Goal: Transaction & Acquisition: Purchase product/service

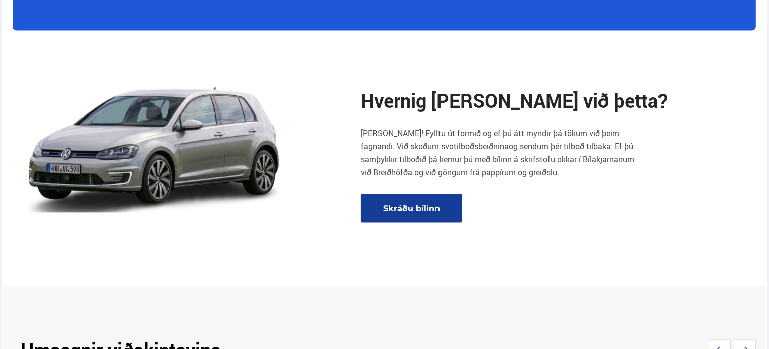
scroll to position [1318, 0]
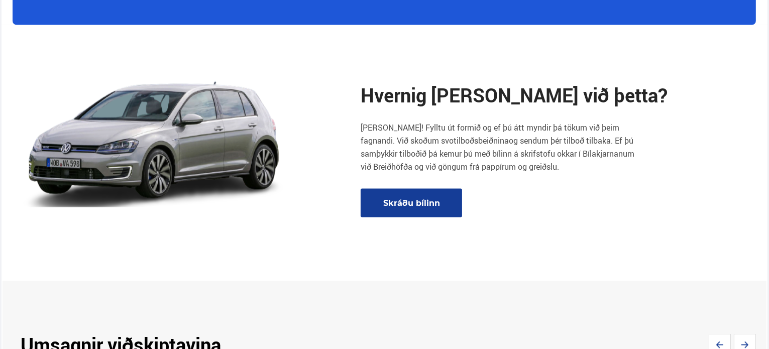
click at [619, 211] on section "Hvernig gerum við þetta? Einfalt! Fylltu út formið og ef þú átt myndir þá tökum…" at bounding box center [385, 153] width 767 height 256
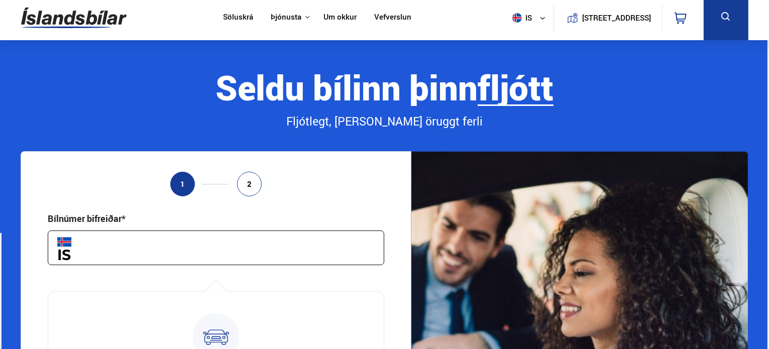
scroll to position [0, 0]
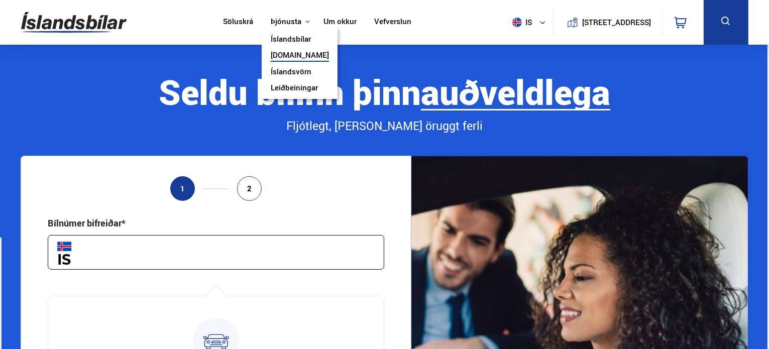
click at [284, 54] on link "[DOMAIN_NAME]" at bounding box center [300, 56] width 58 height 11
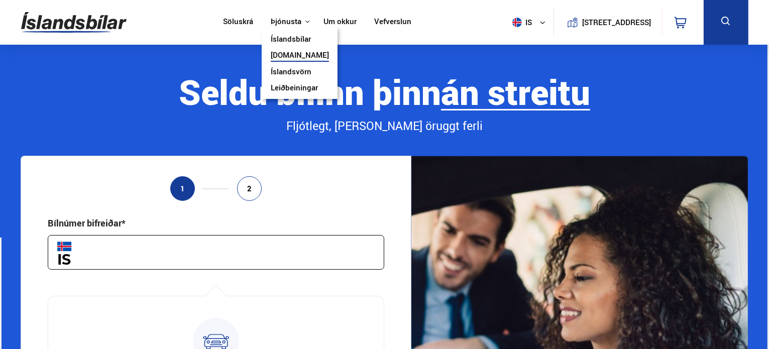
click at [280, 40] on link "Íslandsbílar" at bounding box center [291, 40] width 40 height 11
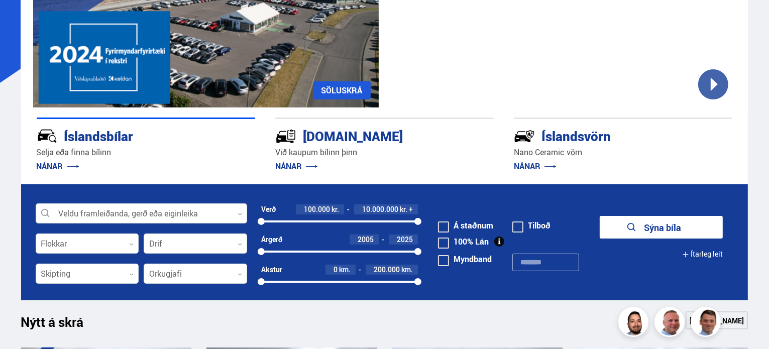
scroll to position [141, 0]
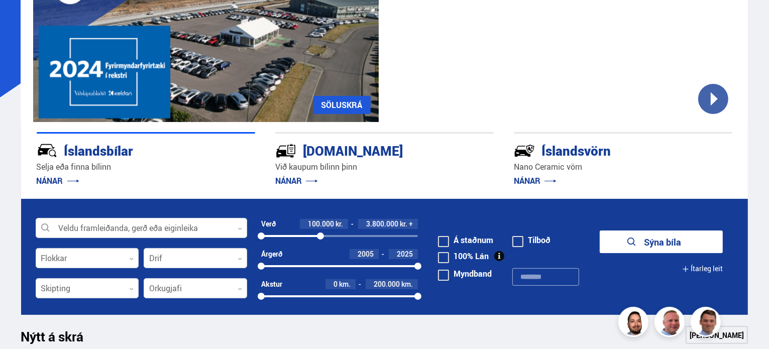
drag, startPoint x: 416, startPoint y: 236, endPoint x: 320, endPoint y: 235, distance: 95.9
click at [320, 235] on div at bounding box center [320, 236] width 7 height 7
drag, startPoint x: 261, startPoint y: 267, endPoint x: 378, endPoint y: 264, distance: 116.6
click at [378, 264] on div at bounding box center [377, 266] width 7 height 7
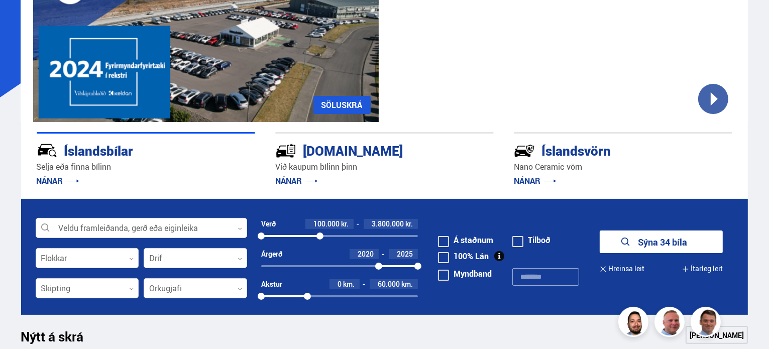
drag, startPoint x: 416, startPoint y: 295, endPoint x: 307, endPoint y: 293, distance: 108.5
click at [307, 293] on div at bounding box center [307, 296] width 7 height 7
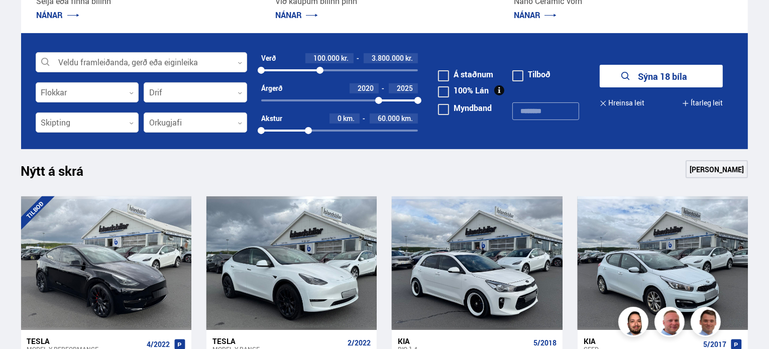
scroll to position [308, 0]
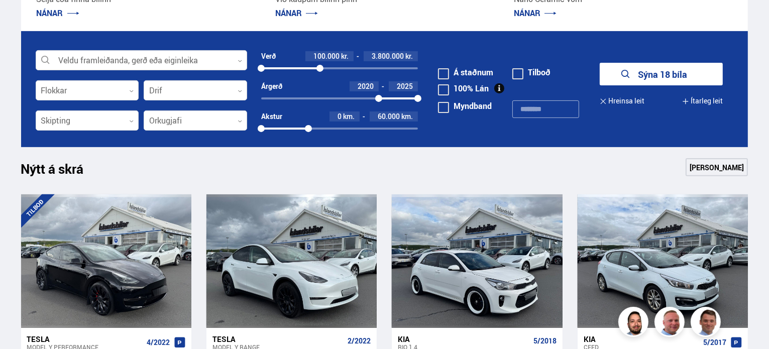
click at [667, 73] on button "Sýna 18 bíla" at bounding box center [661, 74] width 123 height 23
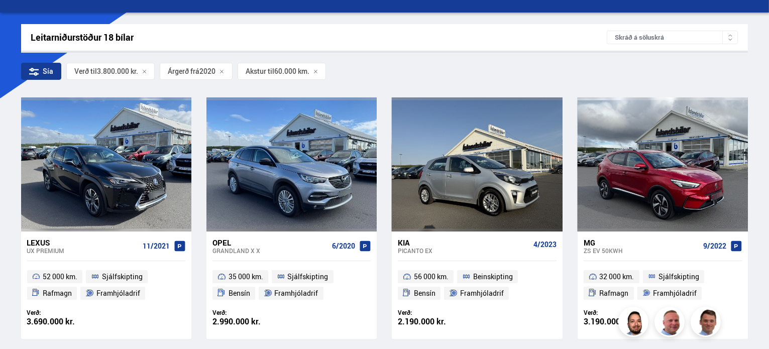
scroll to position [141, 0]
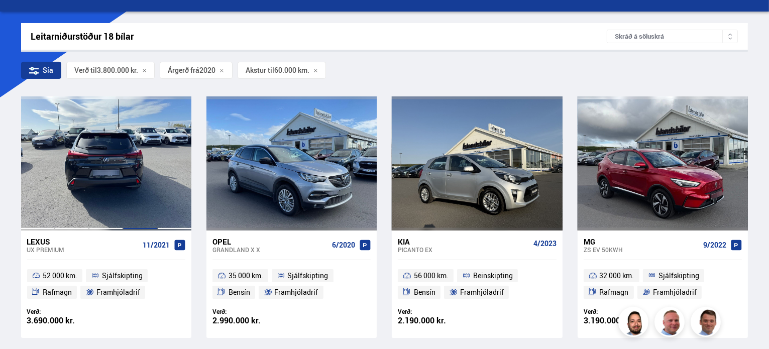
click at [142, 163] on div at bounding box center [140, 163] width 34 height 134
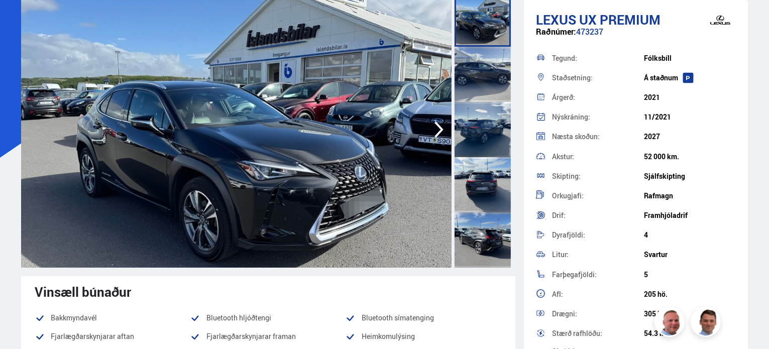
scroll to position [100, 0]
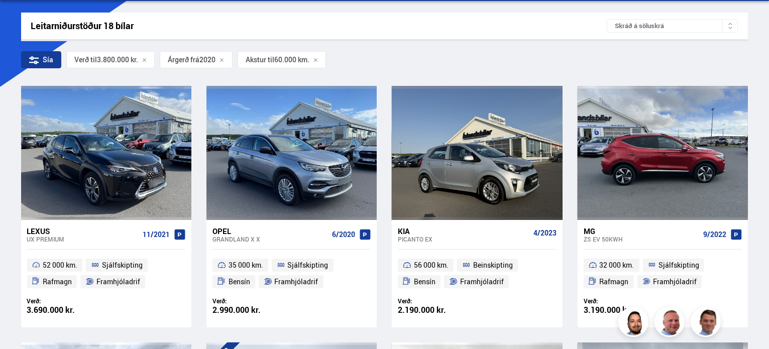
scroll to position [148, 0]
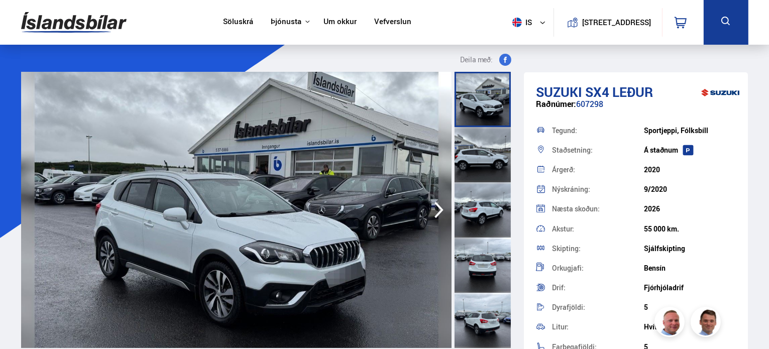
click at [435, 206] on icon "button" at bounding box center [439, 210] width 20 height 24
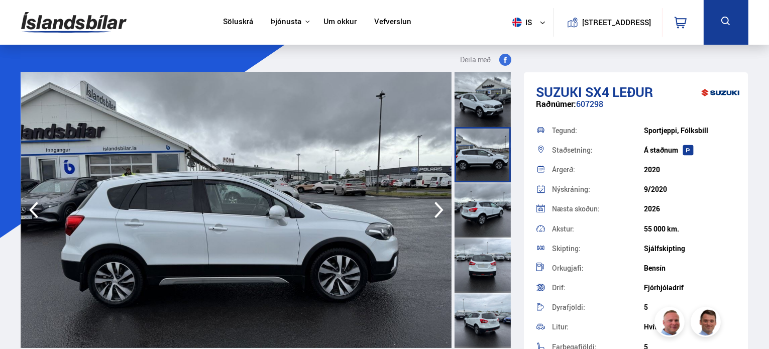
click at [435, 206] on icon "button" at bounding box center [439, 210] width 20 height 24
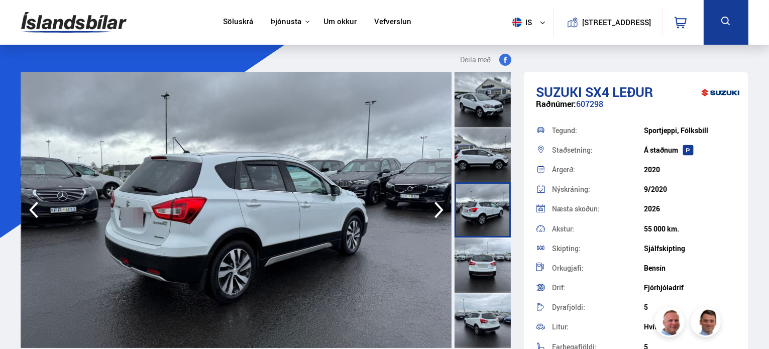
click at [435, 206] on icon "button" at bounding box center [439, 210] width 20 height 24
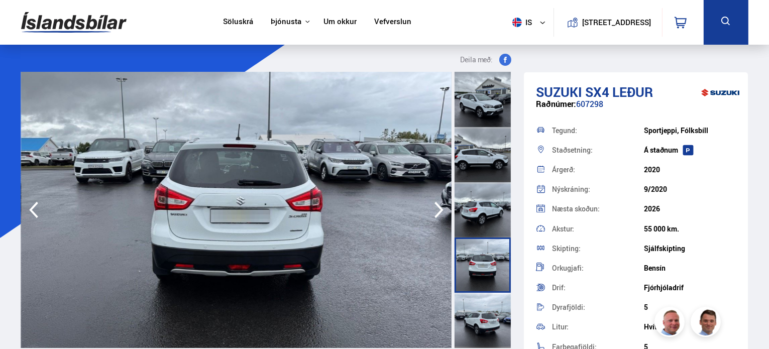
click at [435, 206] on icon "button" at bounding box center [439, 210] width 20 height 24
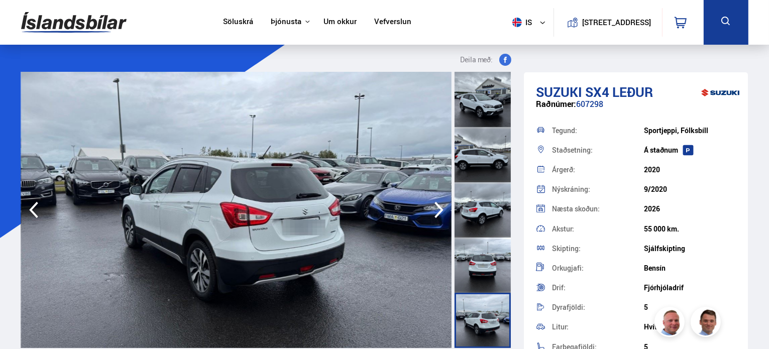
click at [435, 206] on icon "button" at bounding box center [439, 210] width 20 height 24
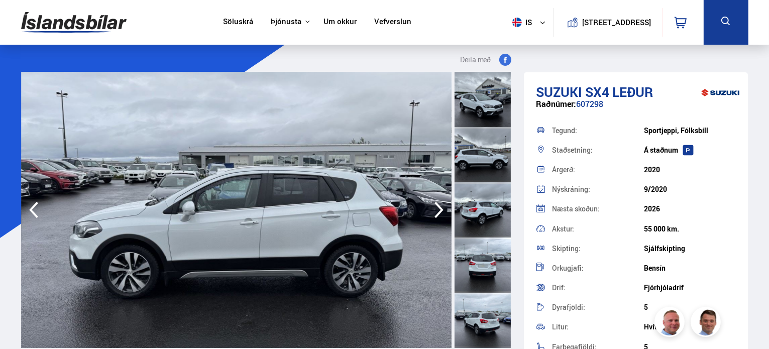
click at [435, 206] on icon "button" at bounding box center [439, 210] width 20 height 24
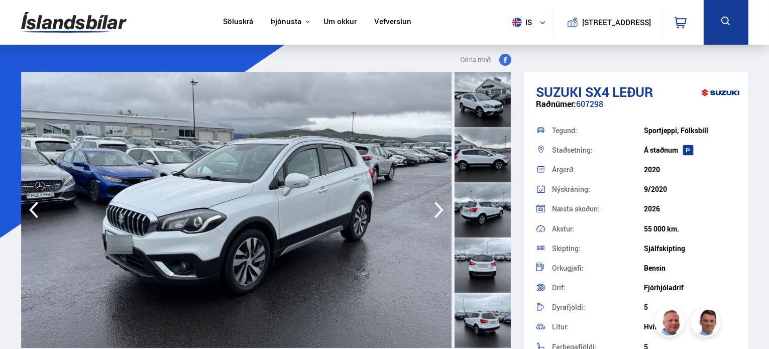
click at [435, 206] on icon "button" at bounding box center [439, 210] width 20 height 24
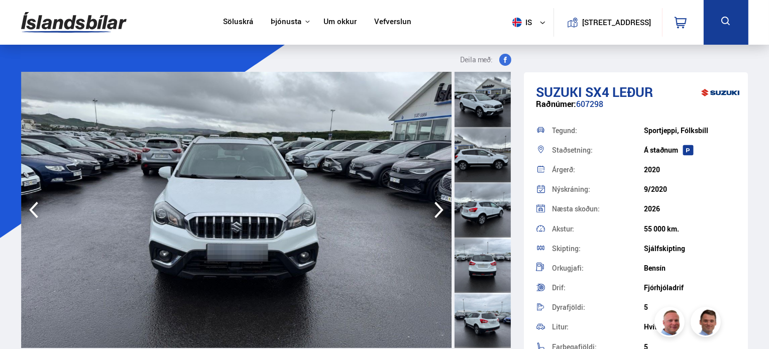
click at [435, 206] on icon "button" at bounding box center [439, 210] width 20 height 24
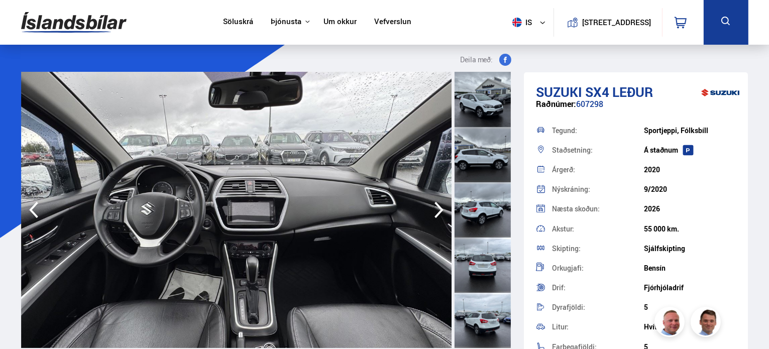
click at [435, 206] on icon "button" at bounding box center [439, 210] width 20 height 24
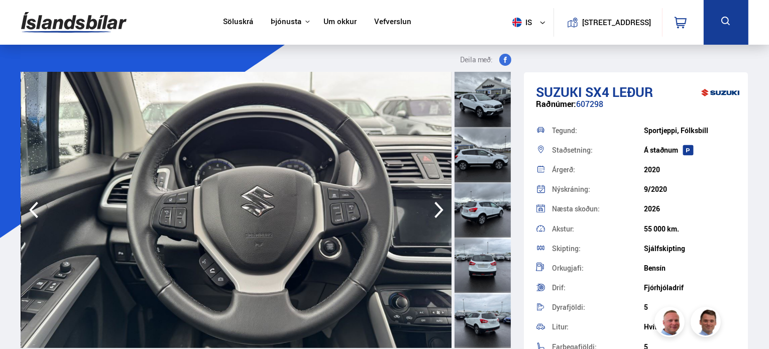
click at [435, 206] on icon "button" at bounding box center [439, 210] width 20 height 24
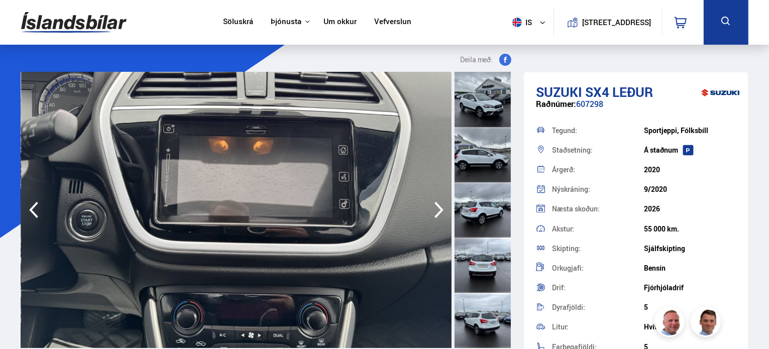
click at [435, 206] on icon "button" at bounding box center [439, 210] width 20 height 24
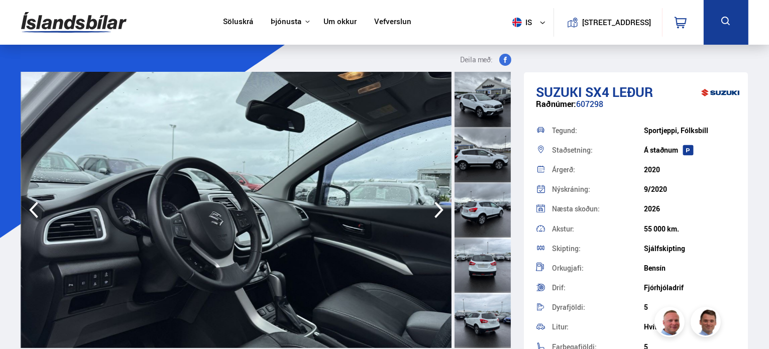
click at [435, 206] on icon "button" at bounding box center [439, 210] width 20 height 24
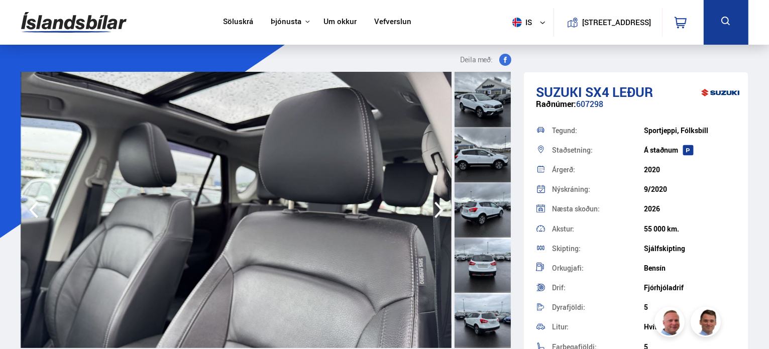
click at [435, 206] on icon "button" at bounding box center [439, 210] width 20 height 24
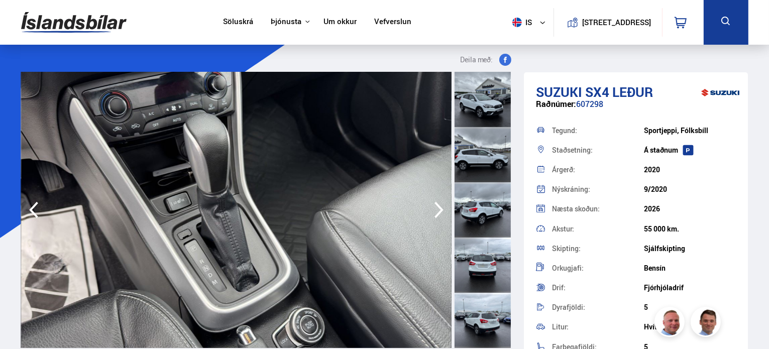
click at [435, 206] on icon "button" at bounding box center [439, 210] width 20 height 24
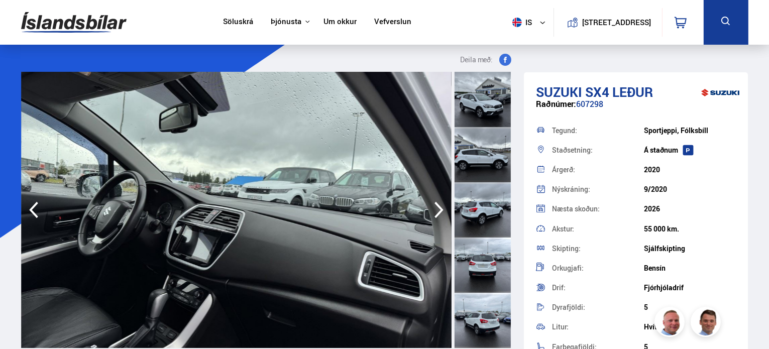
click at [435, 206] on icon "button" at bounding box center [439, 210] width 20 height 24
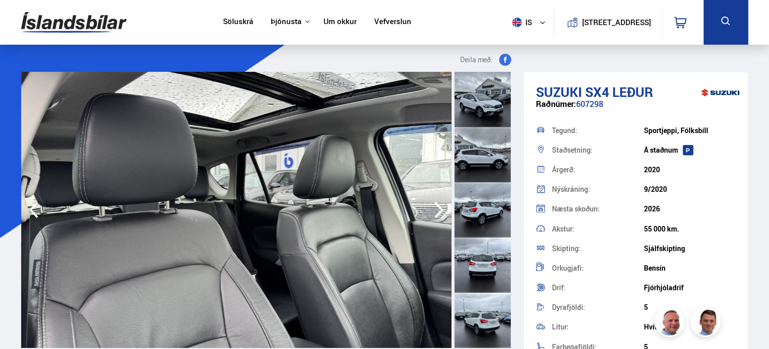
click at [435, 206] on icon "button" at bounding box center [439, 210] width 20 height 24
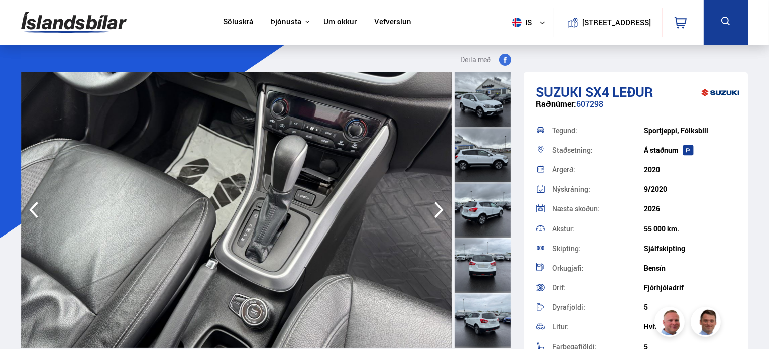
click at [435, 206] on icon "button" at bounding box center [439, 210] width 20 height 24
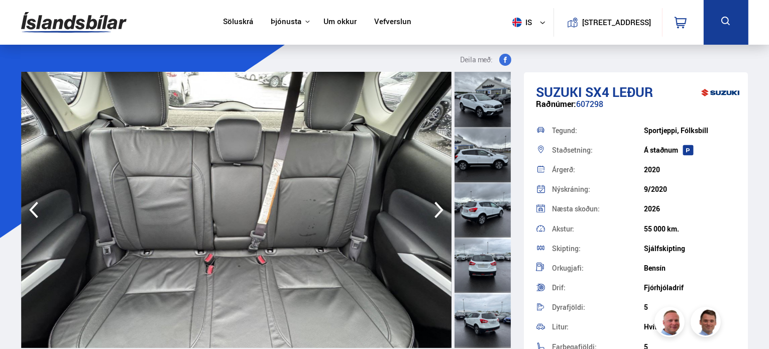
click at [435, 206] on icon "button" at bounding box center [439, 210] width 20 height 24
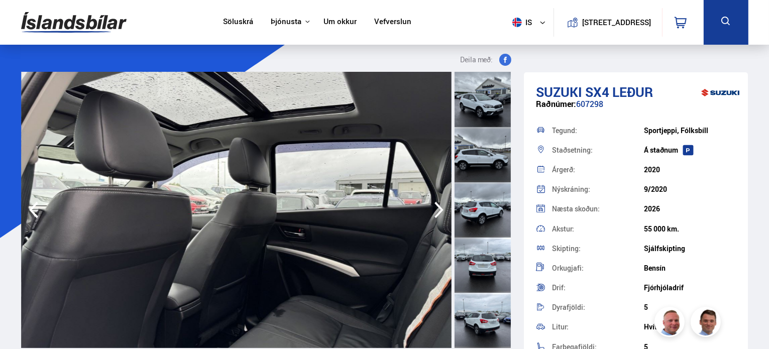
click at [435, 206] on icon "button" at bounding box center [439, 210] width 20 height 24
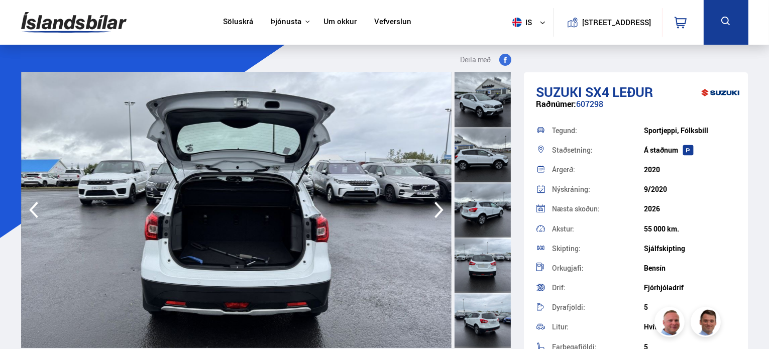
click at [435, 206] on icon "button" at bounding box center [439, 210] width 20 height 24
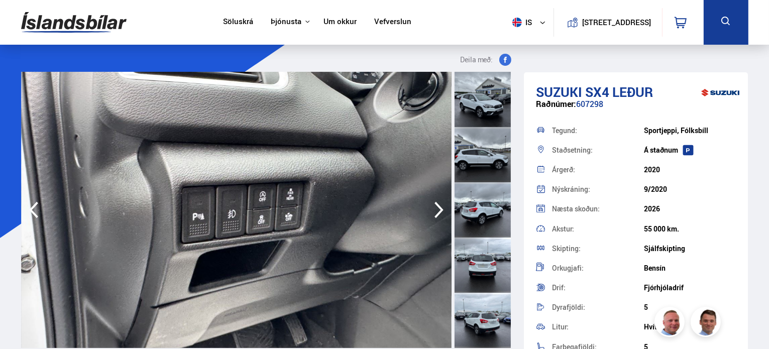
click at [36, 204] on icon "button" at bounding box center [33, 210] width 9 height 17
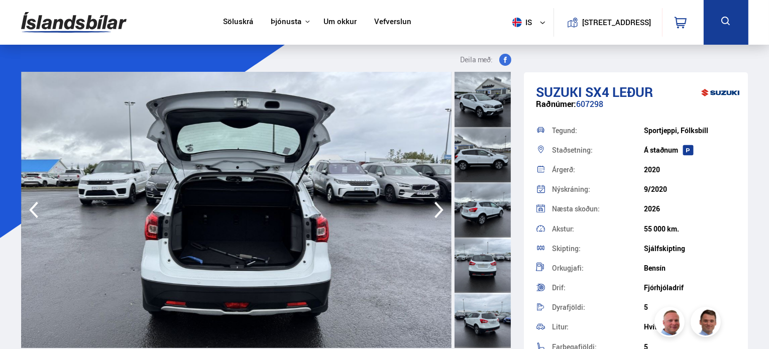
click at [36, 204] on icon "button" at bounding box center [33, 210] width 9 height 17
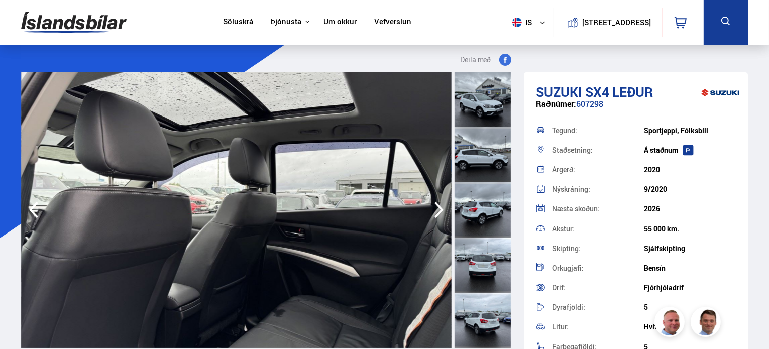
click at [438, 208] on icon "button" at bounding box center [439, 210] width 20 height 24
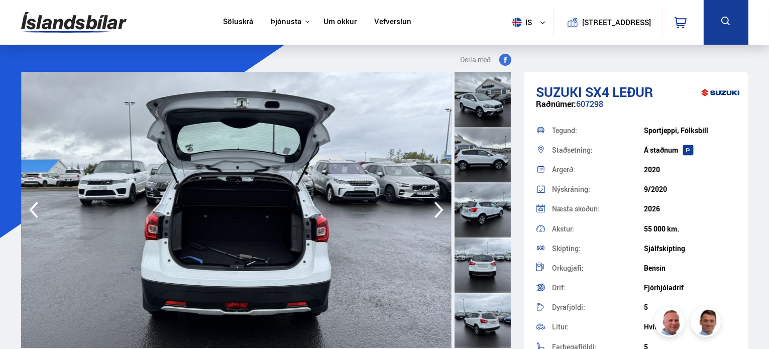
click at [438, 208] on icon "button" at bounding box center [439, 210] width 20 height 24
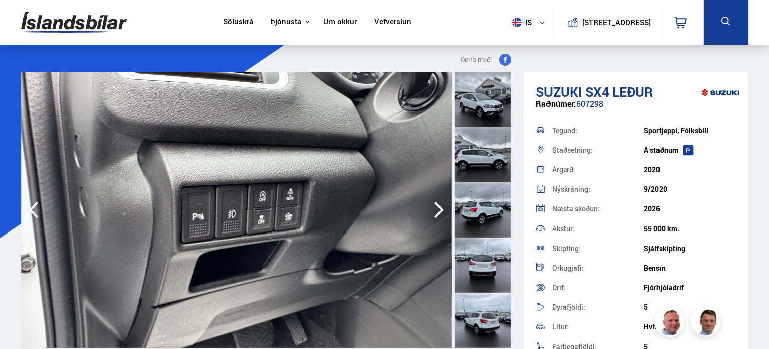
click at [438, 208] on icon "button" at bounding box center [439, 210] width 20 height 24
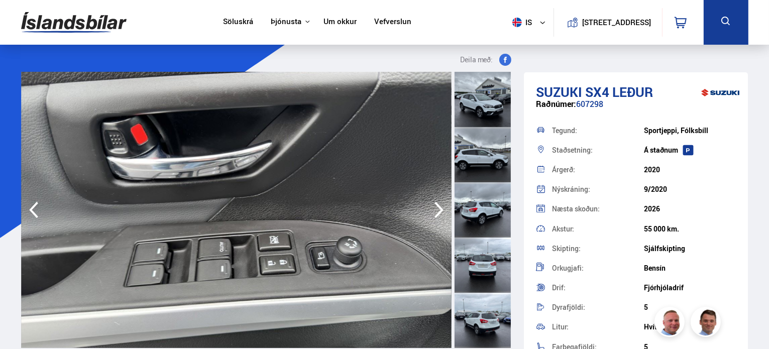
click at [438, 208] on icon "button" at bounding box center [439, 210] width 20 height 24
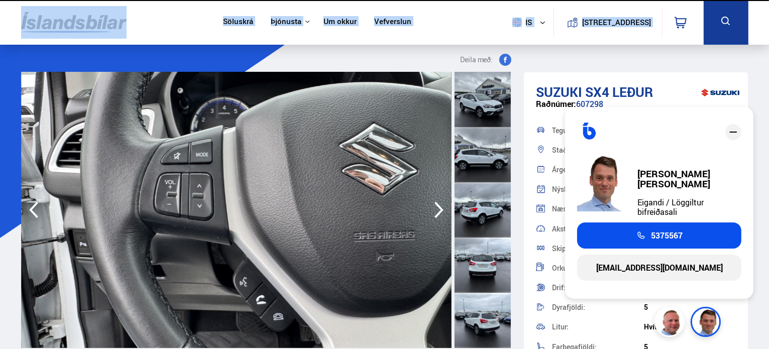
drag, startPoint x: 74, startPoint y: 47, endPoint x: 0, endPoint y: -16, distance: 96.9
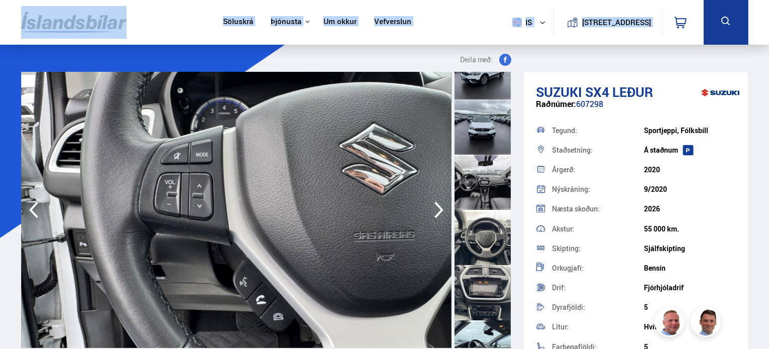
scroll to position [435, 0]
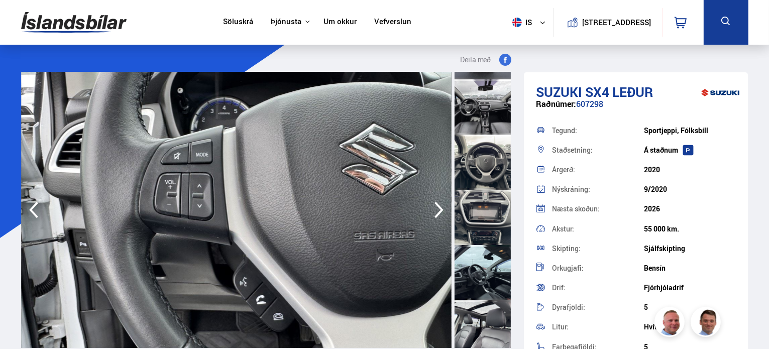
click at [489, 247] on div at bounding box center [483, 272] width 56 height 55
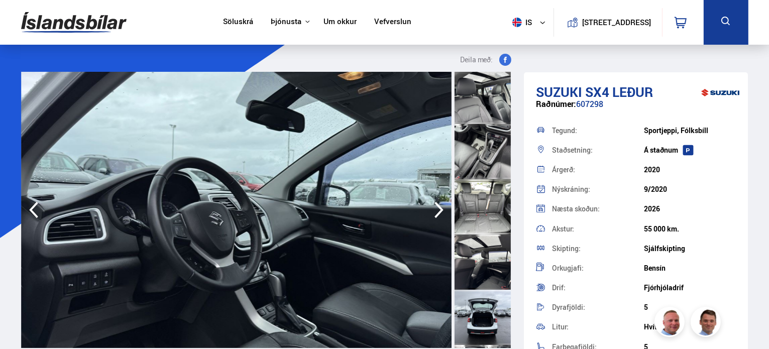
scroll to position [838, 0]
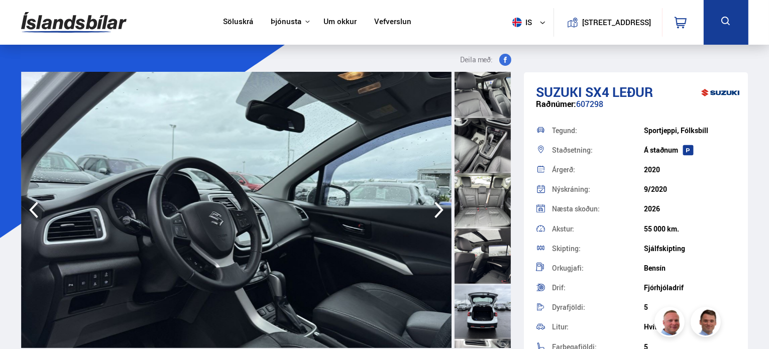
click at [485, 274] on div at bounding box center [483, 256] width 56 height 55
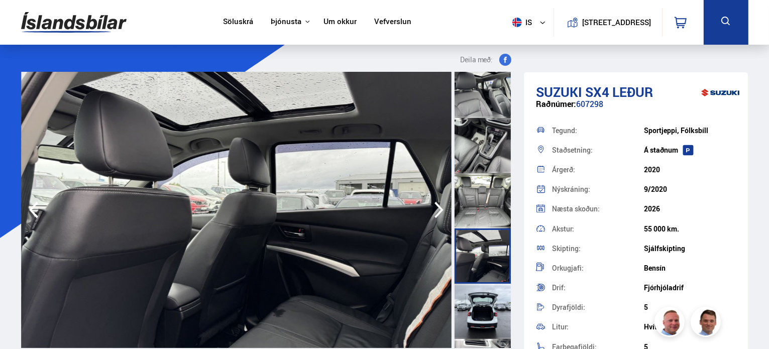
click at [482, 307] on div at bounding box center [483, 311] width 56 height 55
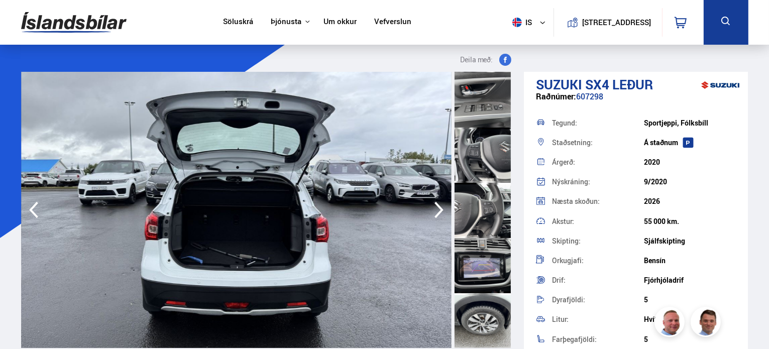
scroll to position [0, 0]
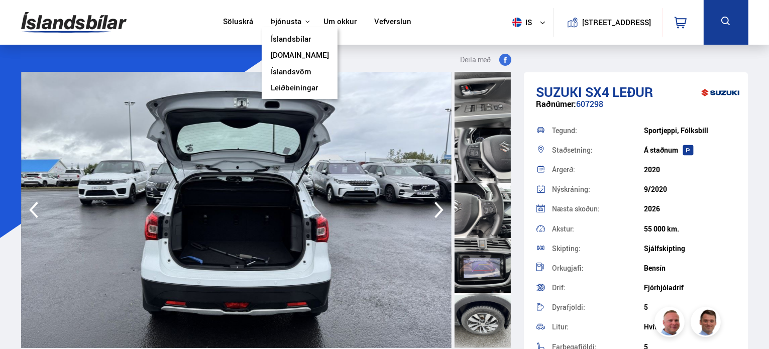
click at [277, 55] on link "[DOMAIN_NAME]" at bounding box center [300, 56] width 58 height 11
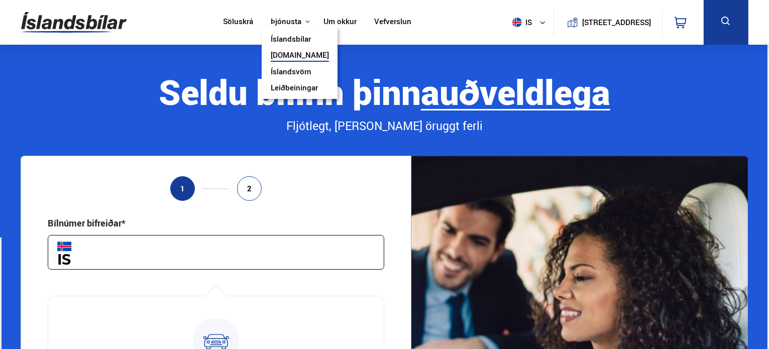
click at [281, 91] on link "Leiðbeiningar" at bounding box center [294, 88] width 47 height 11
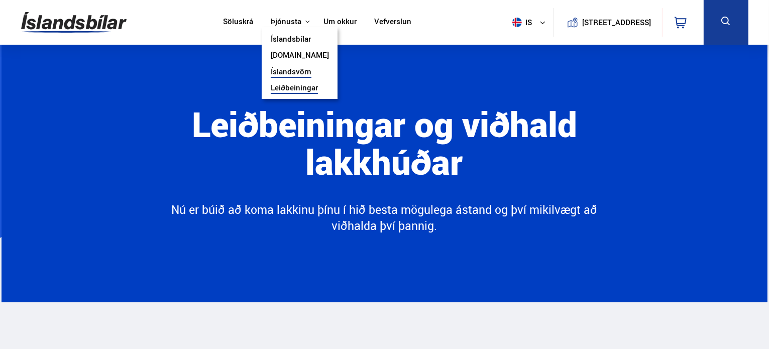
click at [287, 72] on link "Íslandsvörn" at bounding box center [291, 72] width 41 height 11
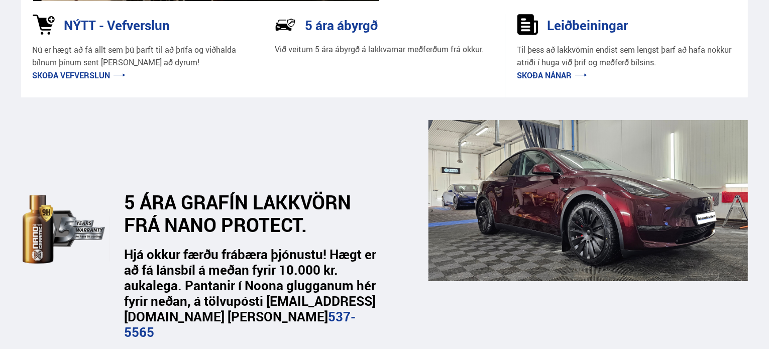
scroll to position [301, 0]
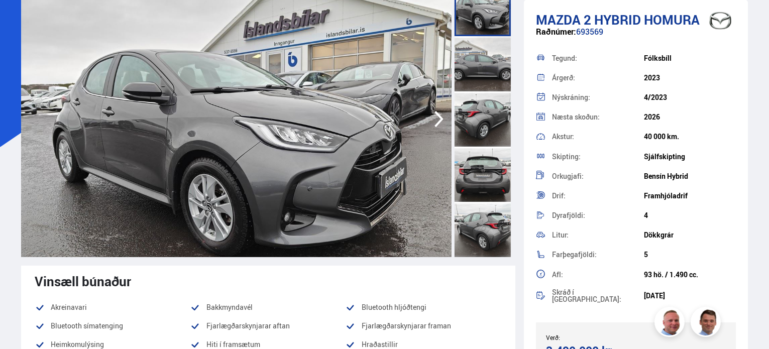
scroll to position [100, 0]
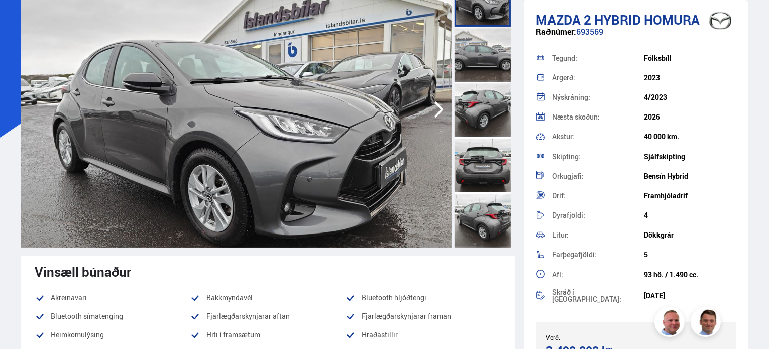
click at [444, 104] on icon "button" at bounding box center [439, 109] width 20 height 24
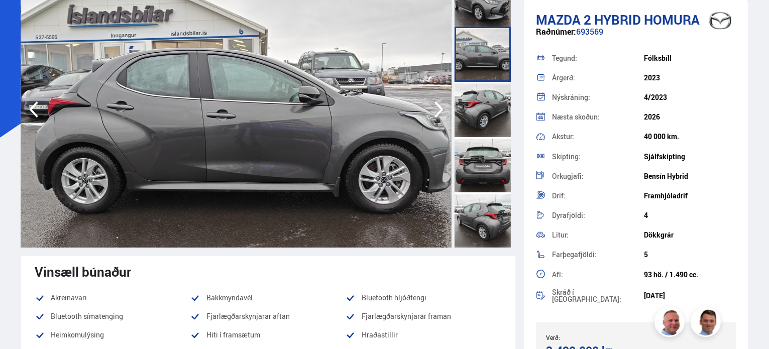
click at [444, 104] on icon "button" at bounding box center [439, 109] width 20 height 24
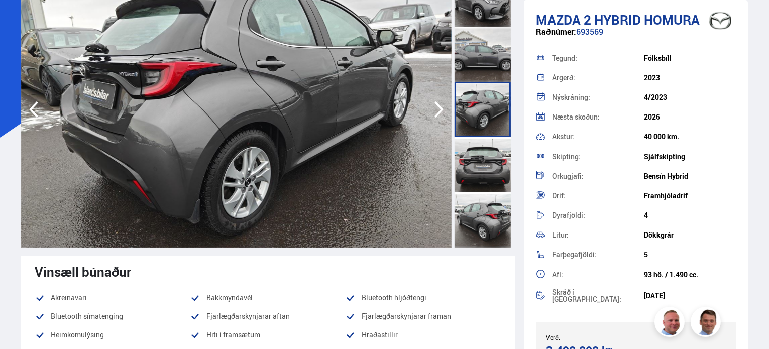
click at [444, 104] on icon "button" at bounding box center [439, 109] width 20 height 24
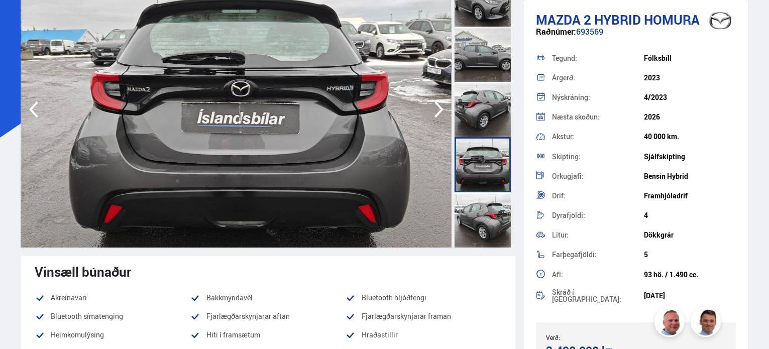
click at [444, 104] on icon "button" at bounding box center [439, 109] width 20 height 24
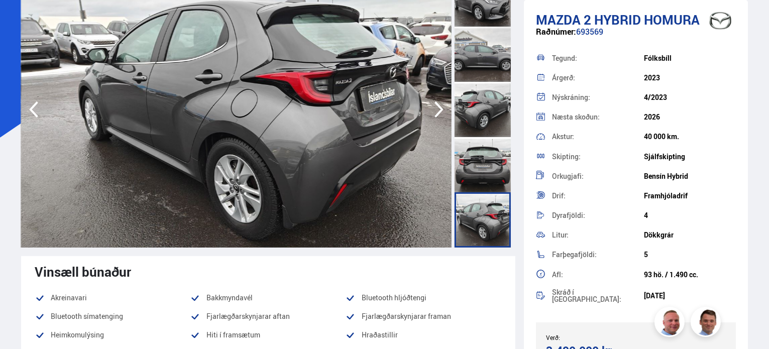
click at [444, 104] on icon "button" at bounding box center [439, 109] width 20 height 24
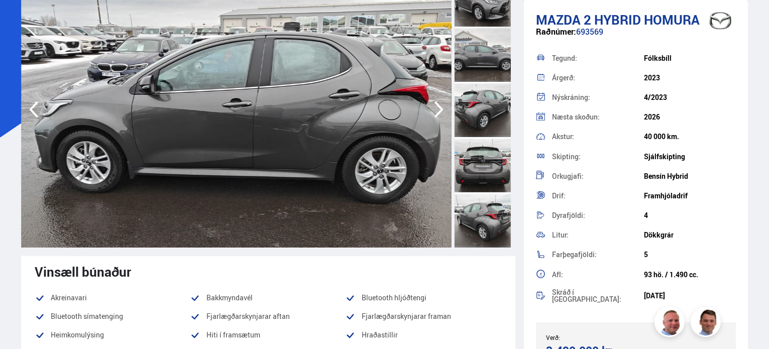
click at [444, 104] on icon "button" at bounding box center [439, 109] width 20 height 24
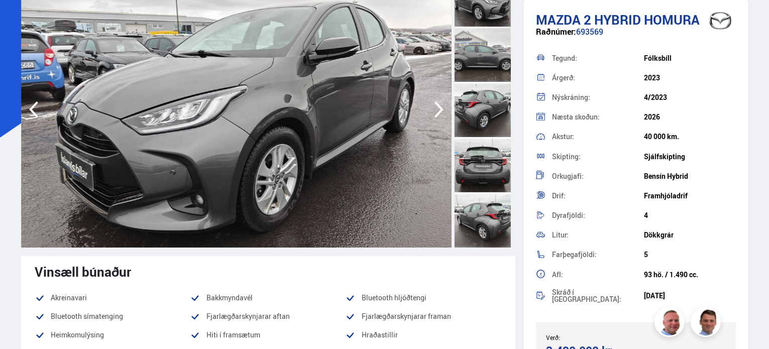
click at [444, 104] on icon "button" at bounding box center [439, 109] width 20 height 24
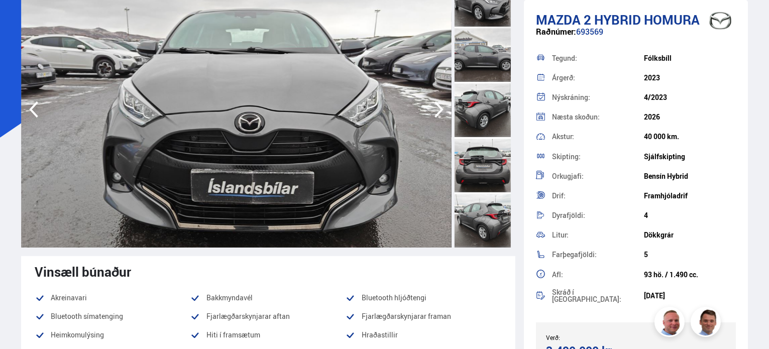
click at [444, 104] on icon "button" at bounding box center [439, 109] width 20 height 24
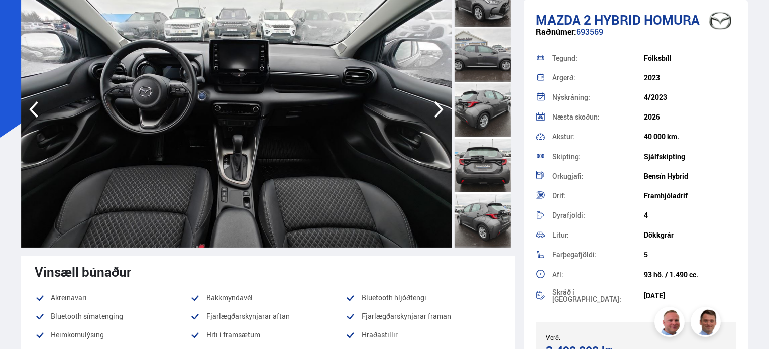
click at [444, 104] on icon "button" at bounding box center [439, 109] width 20 height 24
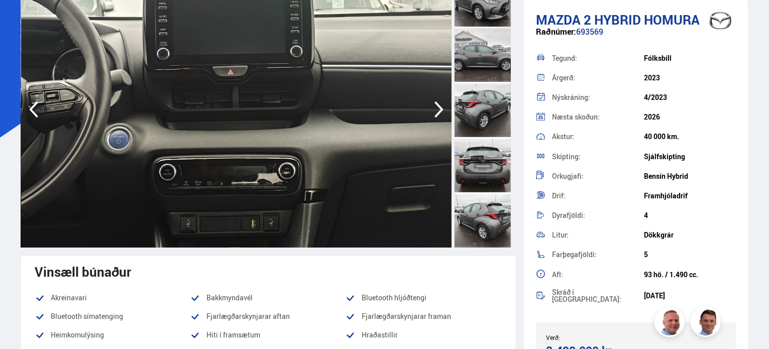
click at [444, 104] on icon "button" at bounding box center [439, 109] width 20 height 24
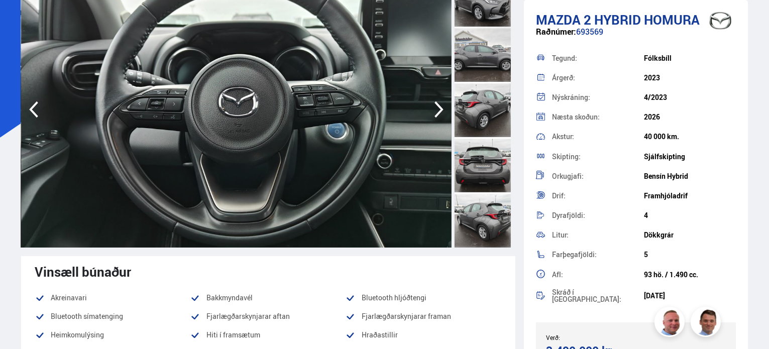
click at [444, 104] on icon "button" at bounding box center [439, 109] width 20 height 24
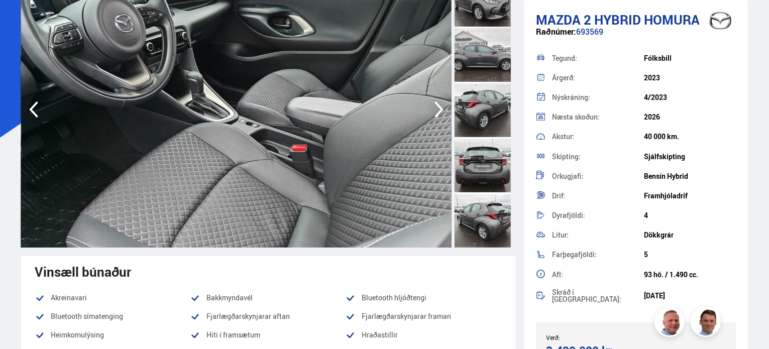
click at [444, 104] on icon "button" at bounding box center [439, 109] width 20 height 24
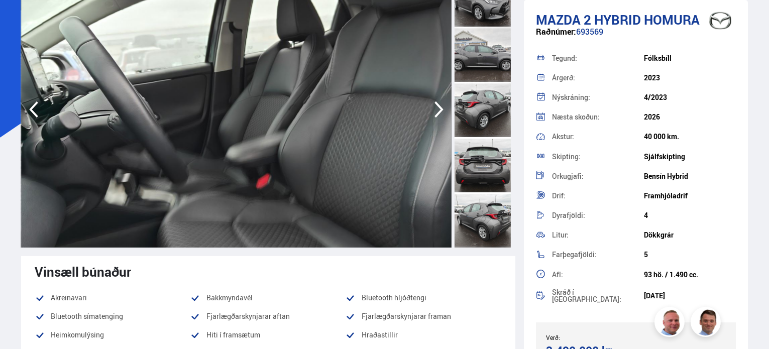
click at [444, 104] on icon "button" at bounding box center [439, 109] width 20 height 24
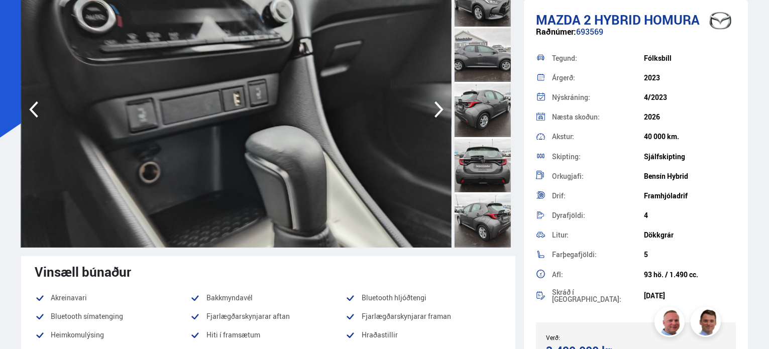
click at [444, 104] on icon "button" at bounding box center [439, 109] width 20 height 24
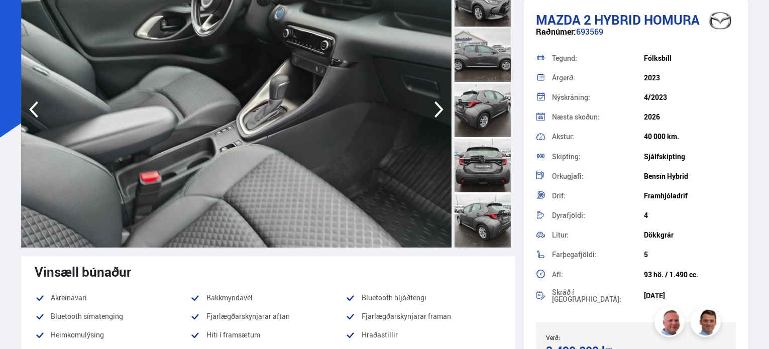
click at [444, 104] on icon "button" at bounding box center [439, 109] width 20 height 24
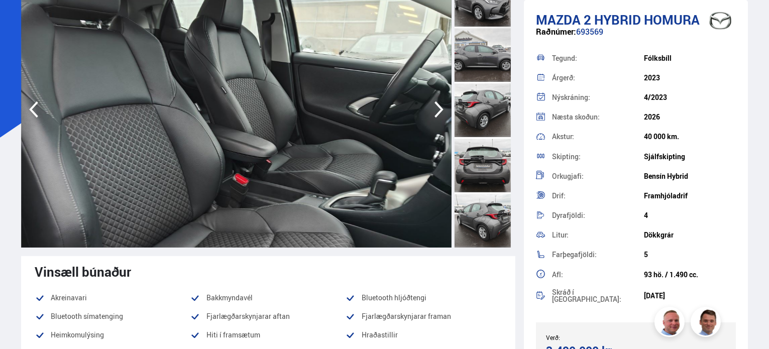
click at [444, 104] on icon "button" at bounding box center [439, 109] width 20 height 24
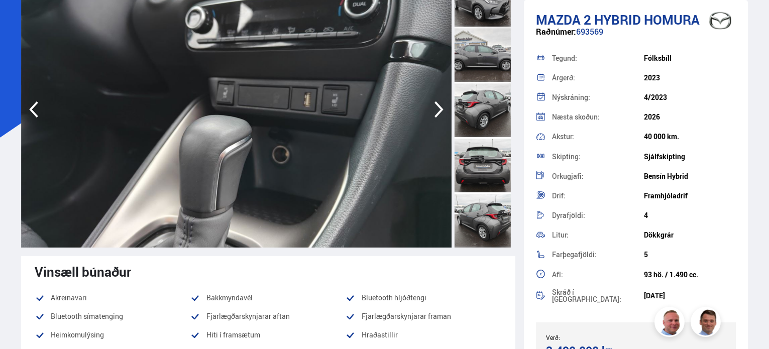
click at [444, 104] on icon "button" at bounding box center [439, 109] width 20 height 24
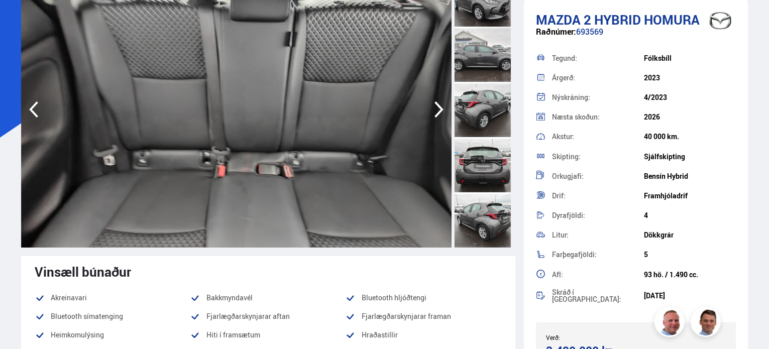
click at [444, 104] on icon "button" at bounding box center [439, 109] width 20 height 24
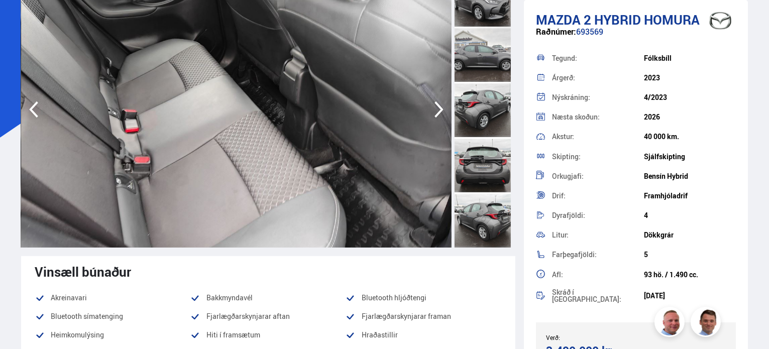
click at [444, 104] on icon "button" at bounding box center [439, 109] width 20 height 24
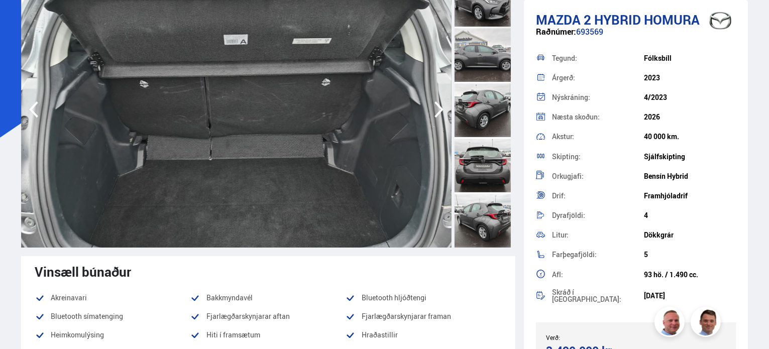
click at [444, 104] on icon "button" at bounding box center [439, 109] width 20 height 24
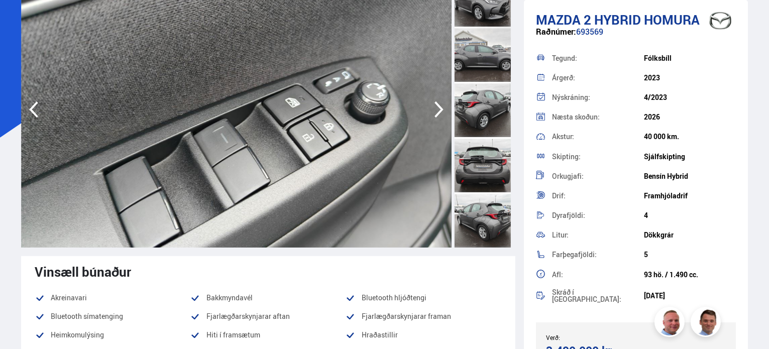
click at [444, 104] on icon "button" at bounding box center [439, 109] width 20 height 24
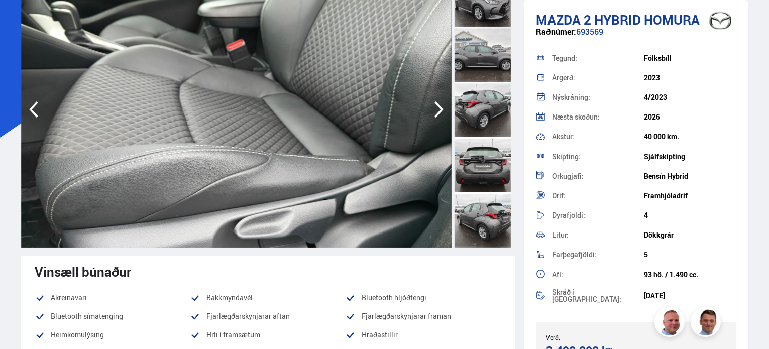
click at [444, 104] on icon "button" at bounding box center [439, 109] width 20 height 24
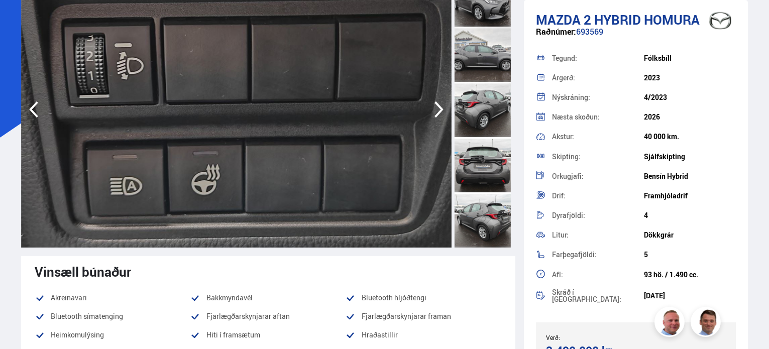
click at [444, 104] on icon "button" at bounding box center [439, 109] width 20 height 24
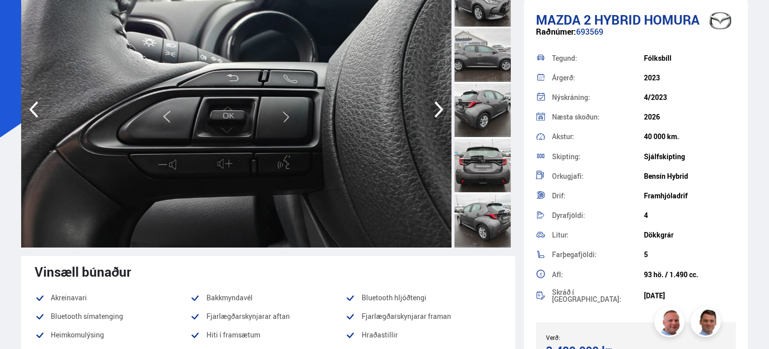
click at [444, 104] on icon "button" at bounding box center [439, 109] width 20 height 24
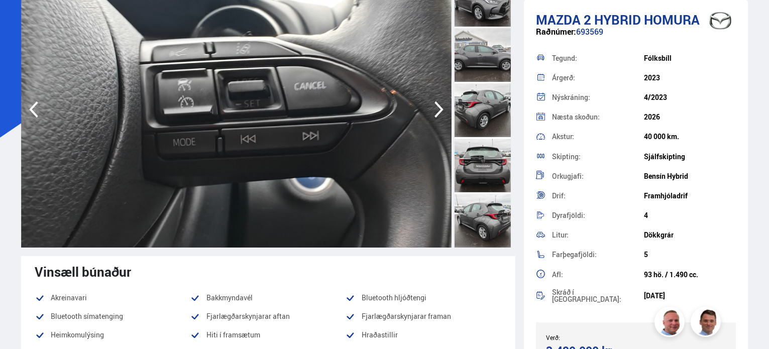
click at [444, 104] on icon "button" at bounding box center [439, 109] width 20 height 24
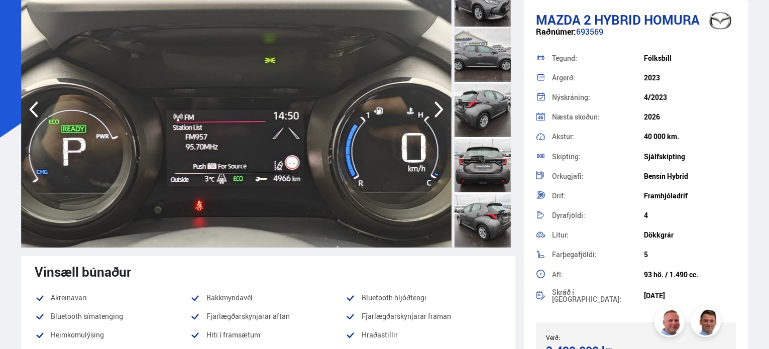
click at [444, 104] on icon "button" at bounding box center [439, 109] width 20 height 24
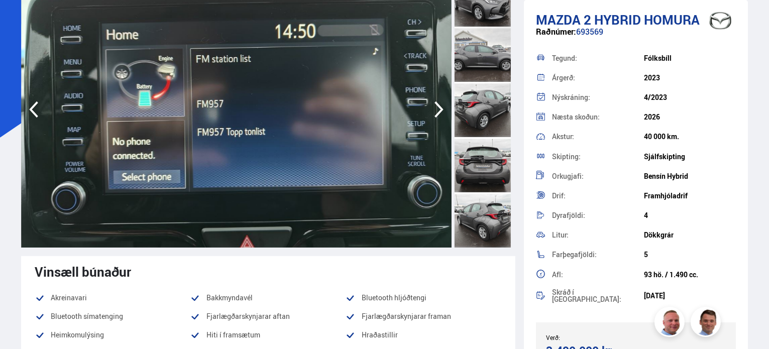
click at [444, 104] on icon "button" at bounding box center [439, 109] width 20 height 24
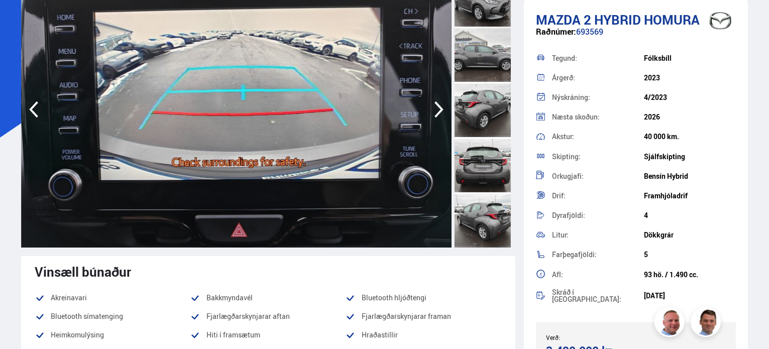
click at [444, 104] on icon "button" at bounding box center [439, 109] width 20 height 24
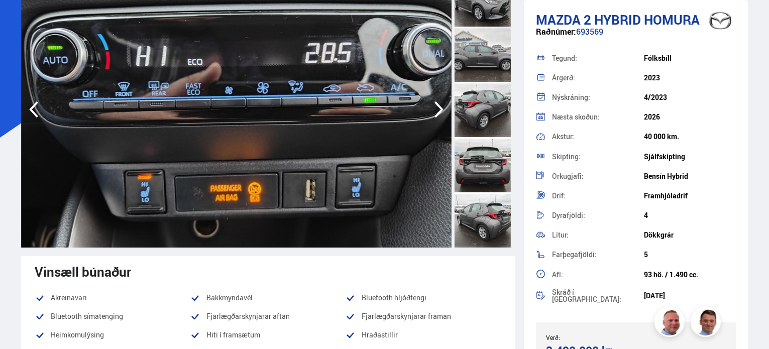
click at [444, 104] on icon "button" at bounding box center [439, 109] width 20 height 24
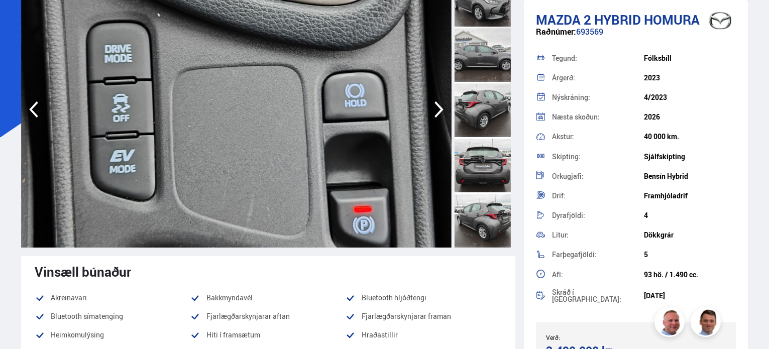
click at [444, 104] on icon "button" at bounding box center [439, 109] width 20 height 24
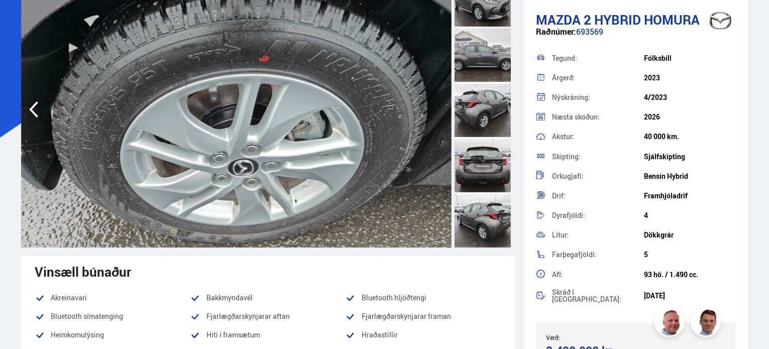
click at [444, 104] on img at bounding box center [236, 109] width 430 height 276
